Goal: Task Accomplishment & Management: Manage account settings

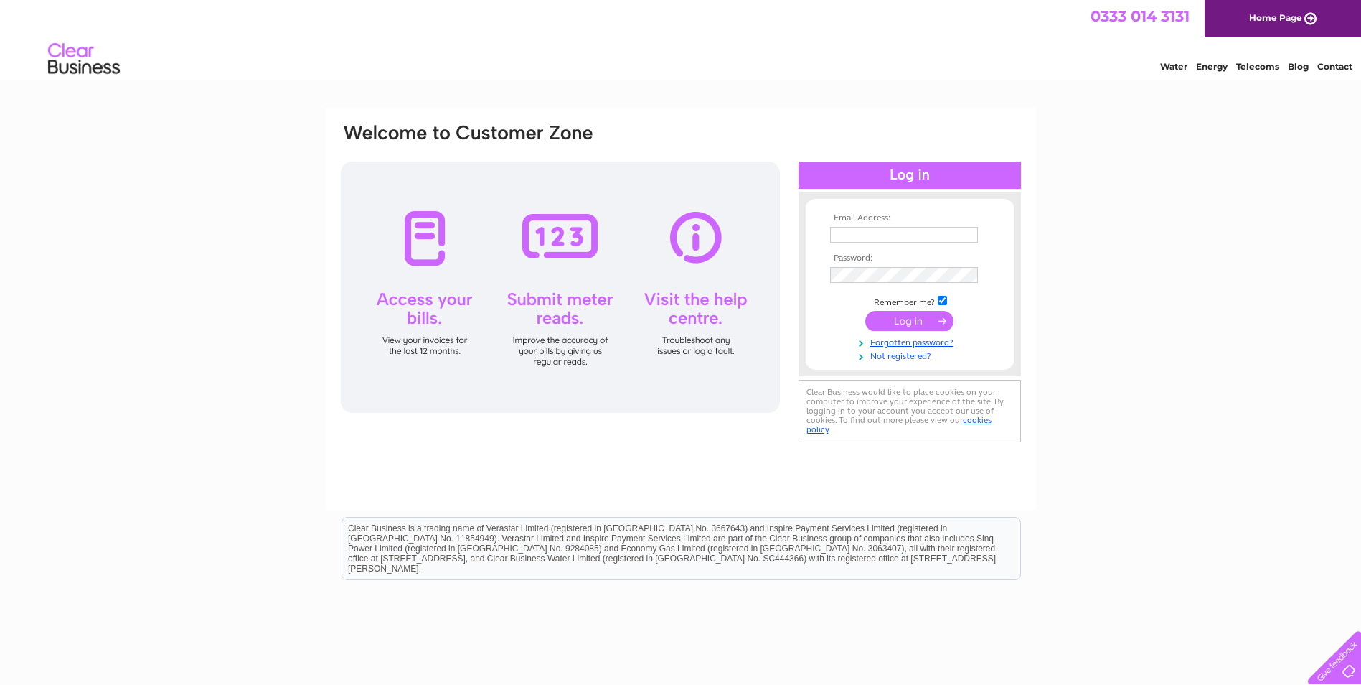
click at [892, 230] on input "text" at bounding box center [904, 235] width 148 height 16
paste input "[EMAIL_ADDRESS][DOMAIN_NAME]"
type input "[EMAIL_ADDRESS][DOMAIN_NAME]"
click at [982, 232] on td "[EMAIL_ADDRESS][DOMAIN_NAME]" at bounding box center [910, 234] width 167 height 23
click at [967, 237] on input "[EMAIL_ADDRESS][DOMAIN_NAME]" at bounding box center [904, 235] width 149 height 17
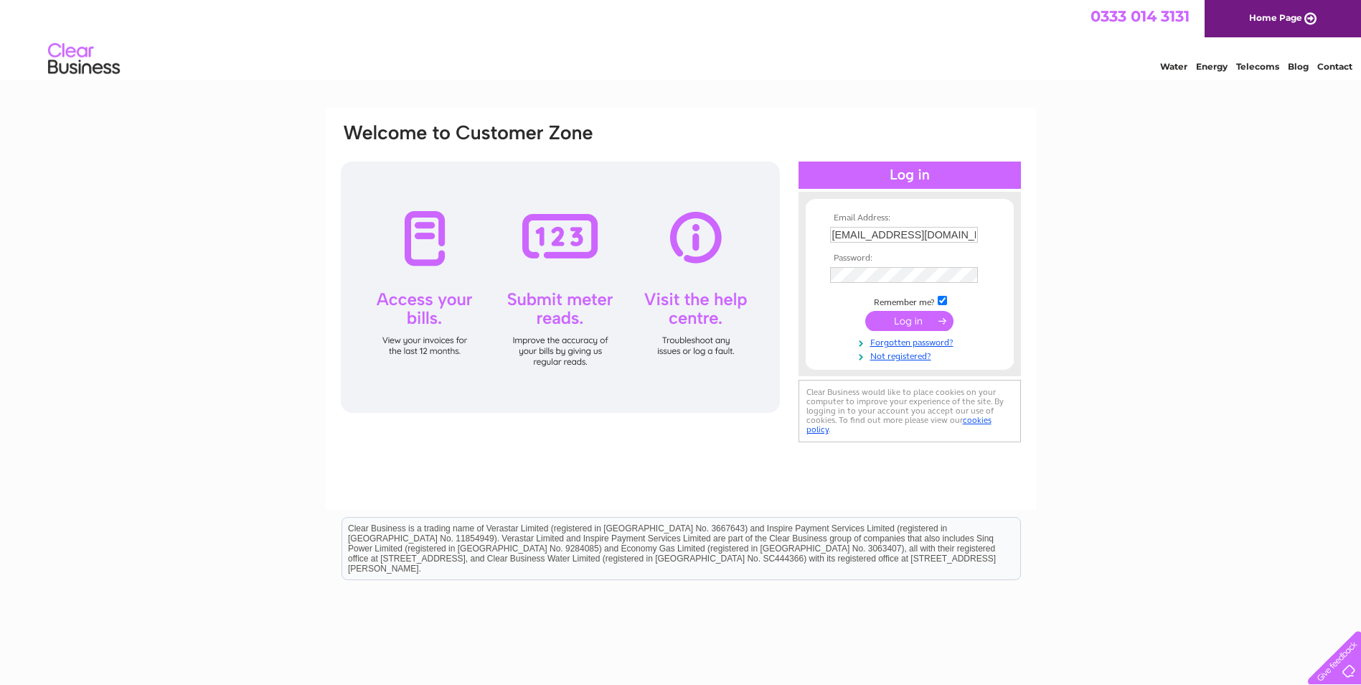
click at [922, 332] on td at bounding box center [910, 320] width 167 height 27
click at [922, 323] on input "submit" at bounding box center [910, 321] width 88 height 20
